Goal: Find specific page/section: Find specific page/section

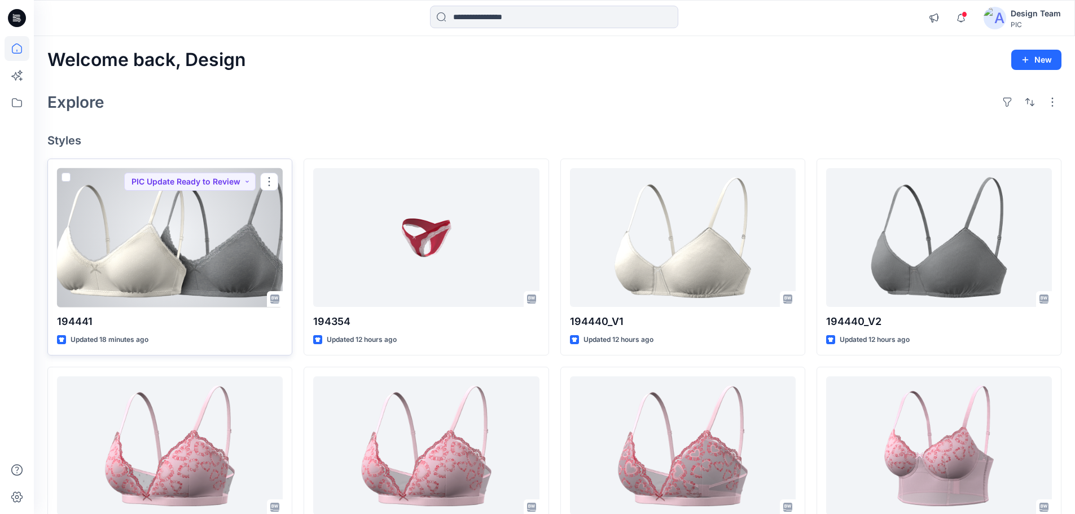
click at [200, 252] on div at bounding box center [170, 237] width 226 height 139
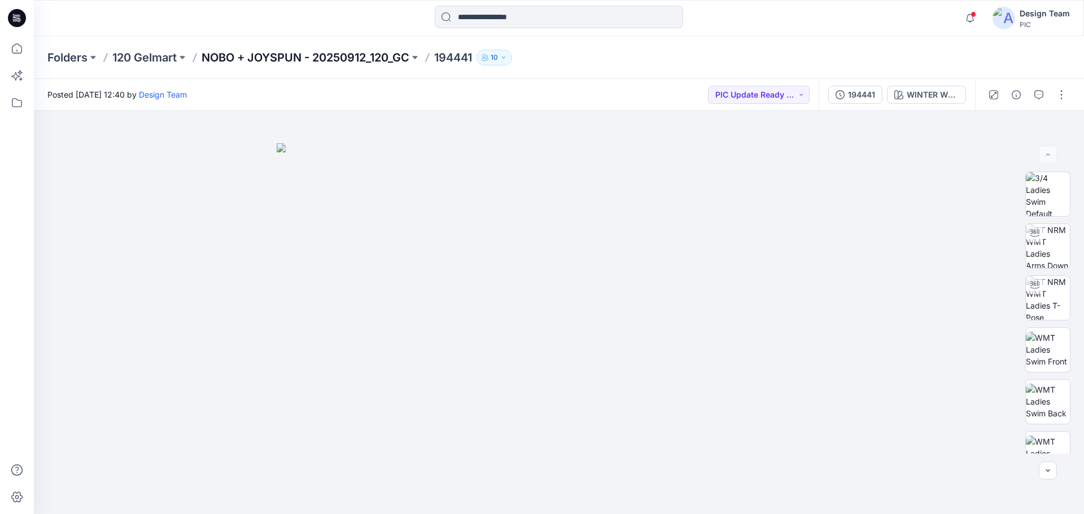
click at [314, 54] on p "NOBO + JOYSPUN - 20250912_120_GC" at bounding box center [305, 58] width 208 height 16
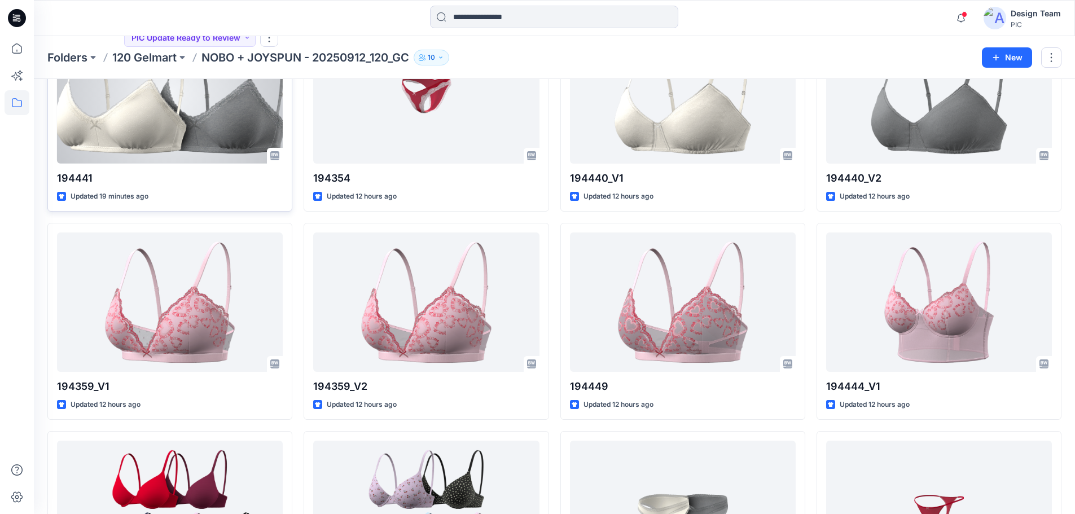
scroll to position [113, 0]
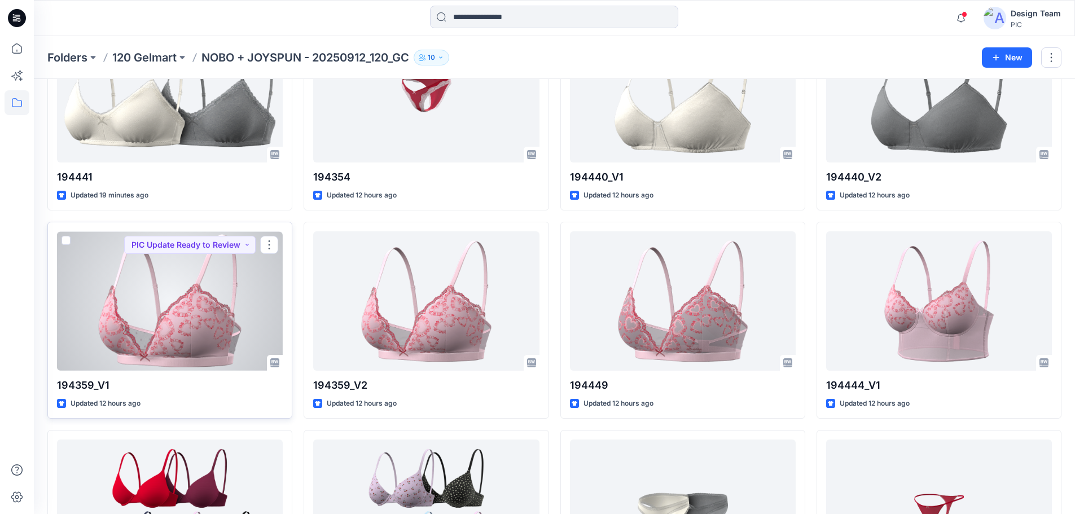
click at [124, 299] on div at bounding box center [170, 300] width 226 height 139
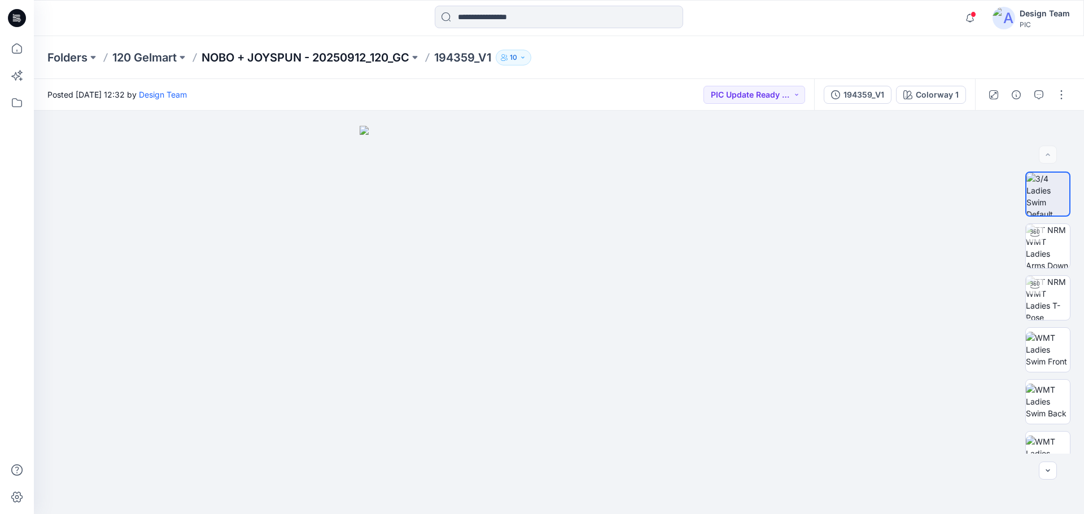
click at [361, 59] on p "NOBO + JOYSPUN - 20250912_120_GC" at bounding box center [305, 58] width 208 height 16
